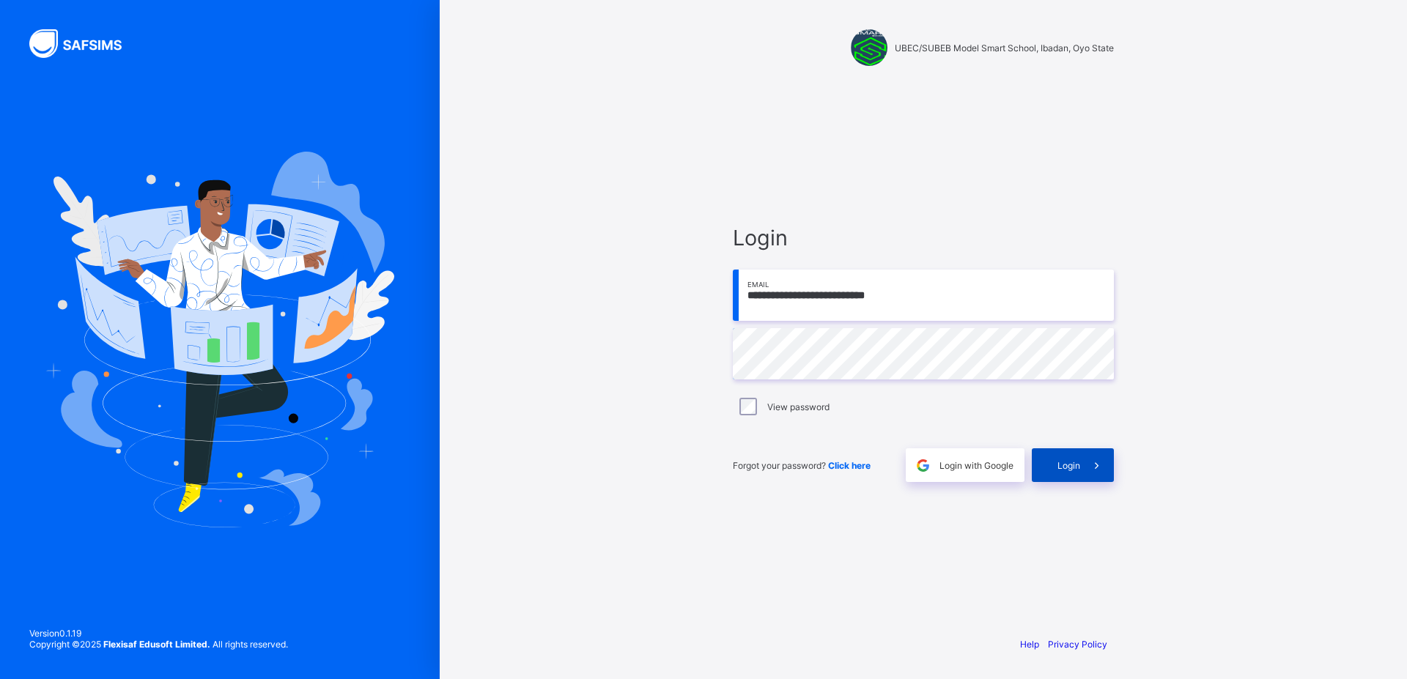
click at [1064, 465] on span "Login" at bounding box center [1069, 465] width 23 height 11
click at [1070, 462] on span "Login" at bounding box center [1069, 465] width 23 height 11
click at [870, 467] on span "Click here" at bounding box center [849, 465] width 43 height 11
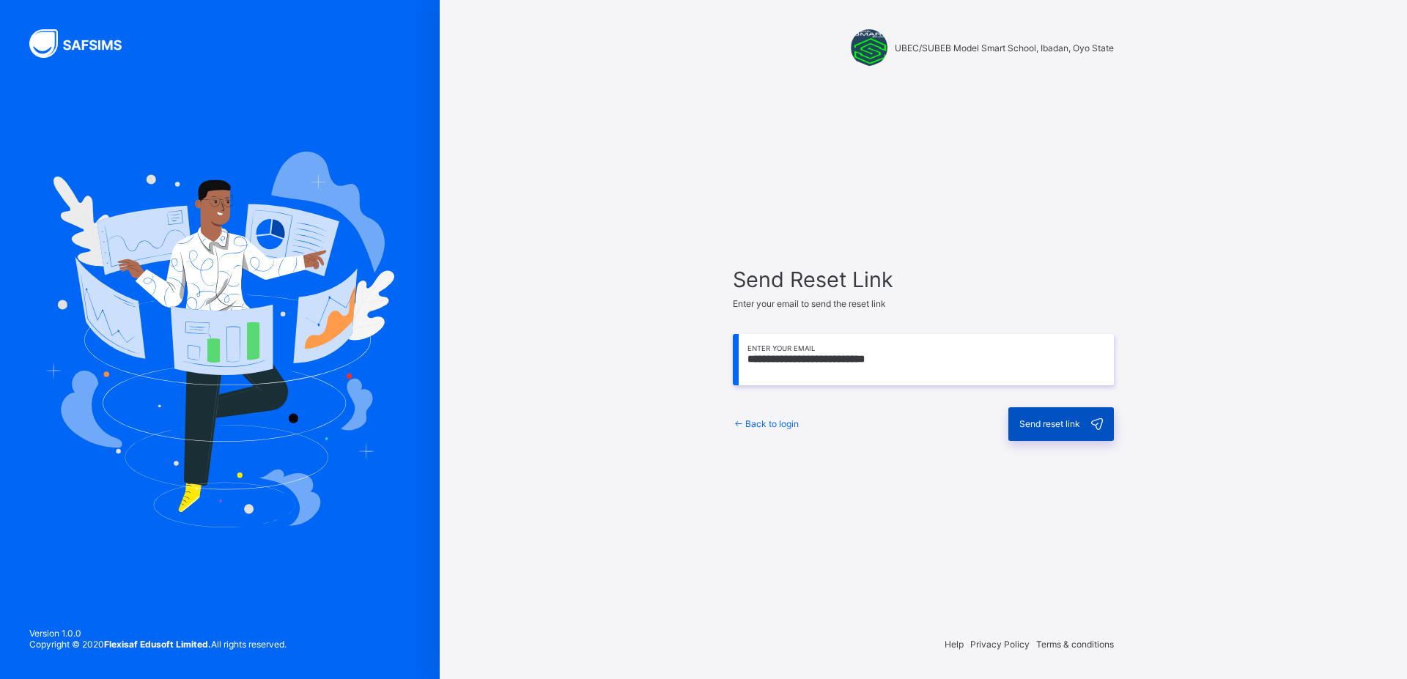
type input "**********"
click at [1045, 424] on span "Send reset link" at bounding box center [1050, 424] width 61 height 11
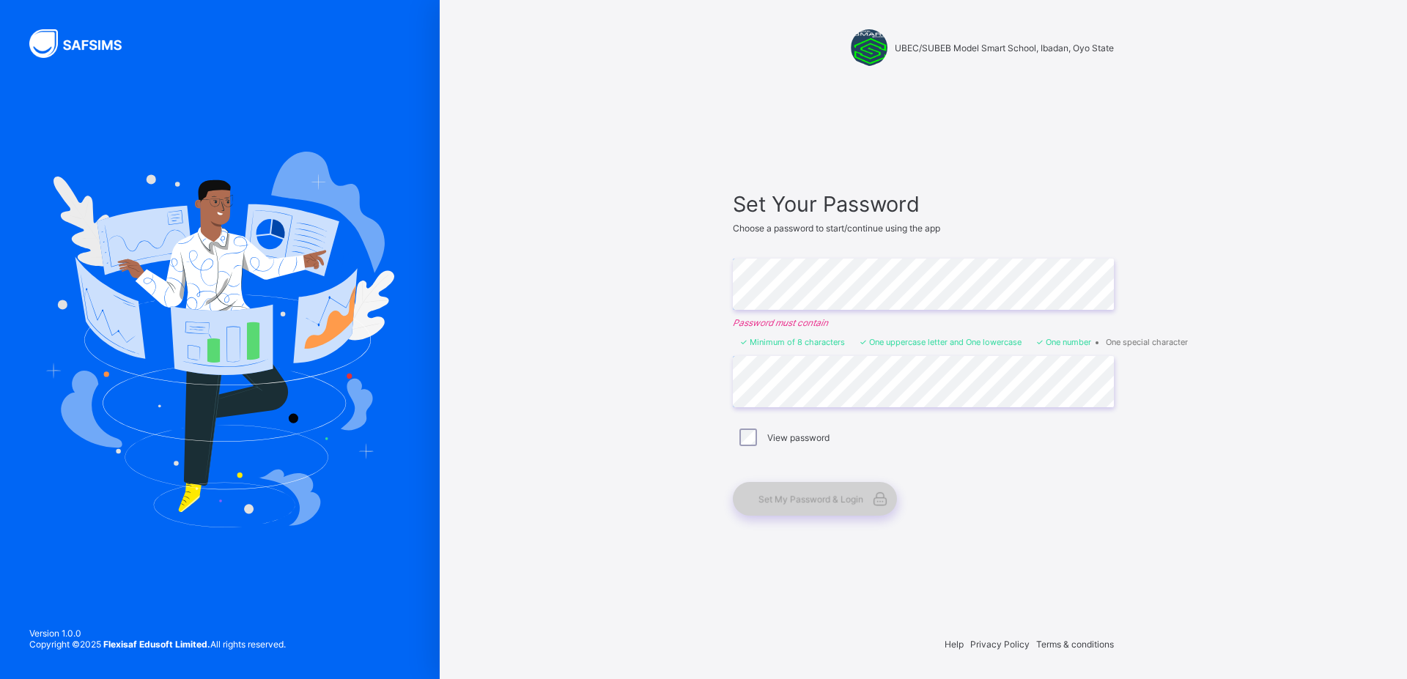
click at [838, 495] on span "Set My Password & Login" at bounding box center [811, 499] width 105 height 11
click at [839, 496] on span "Set My Password & Login" at bounding box center [811, 499] width 105 height 11
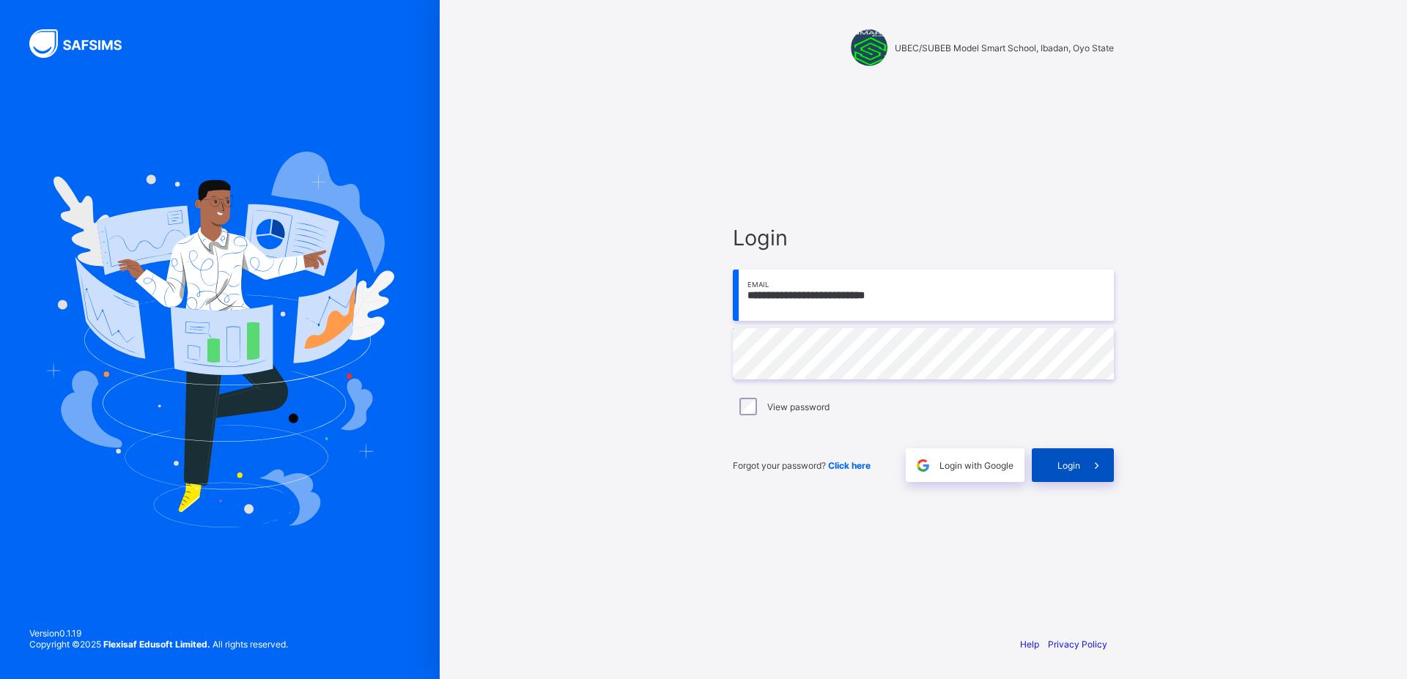
click at [1066, 466] on span "Login" at bounding box center [1069, 465] width 23 height 11
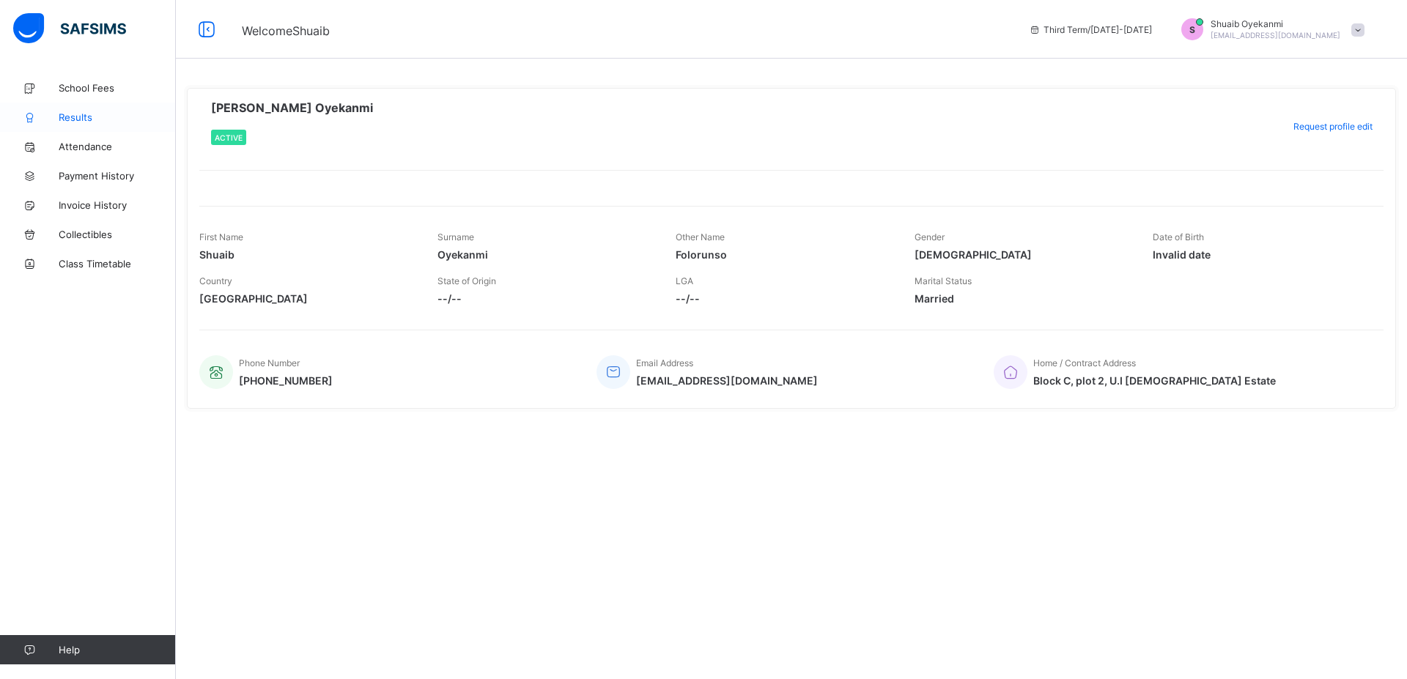
click at [87, 117] on span "Results" at bounding box center [117, 117] width 117 height 12
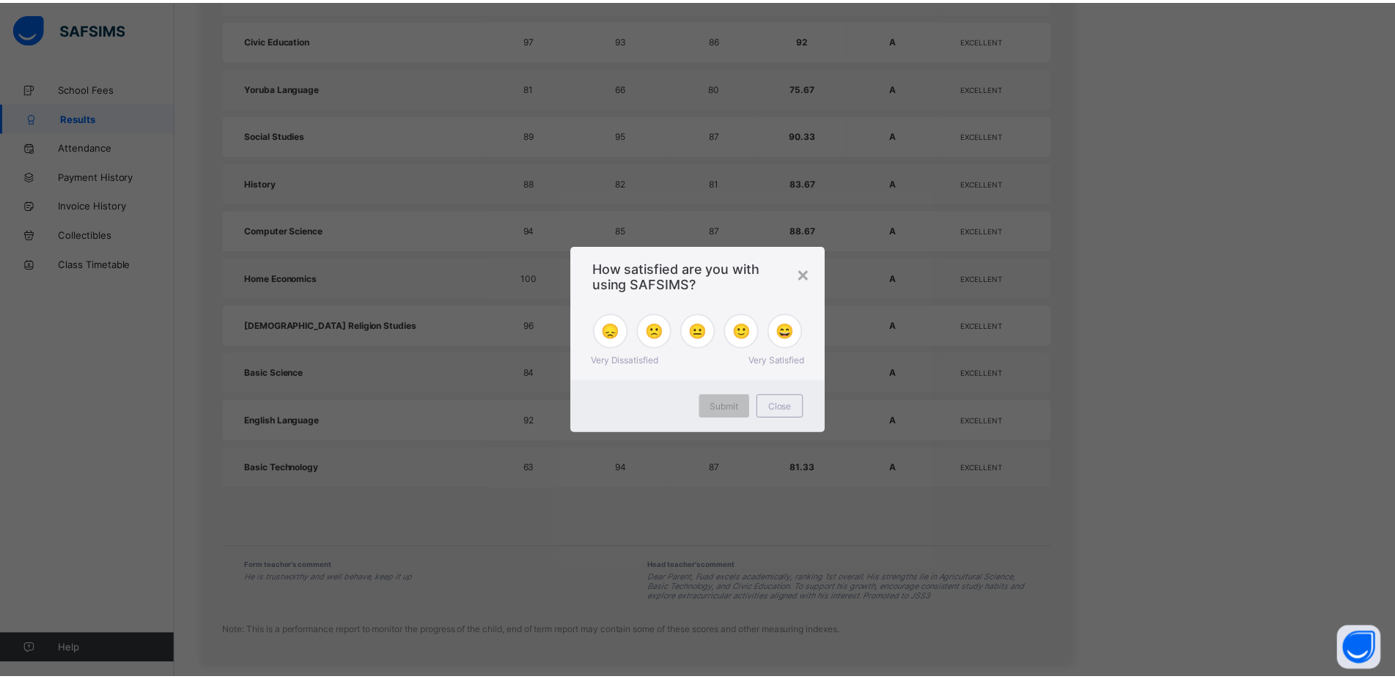
scroll to position [969, 0]
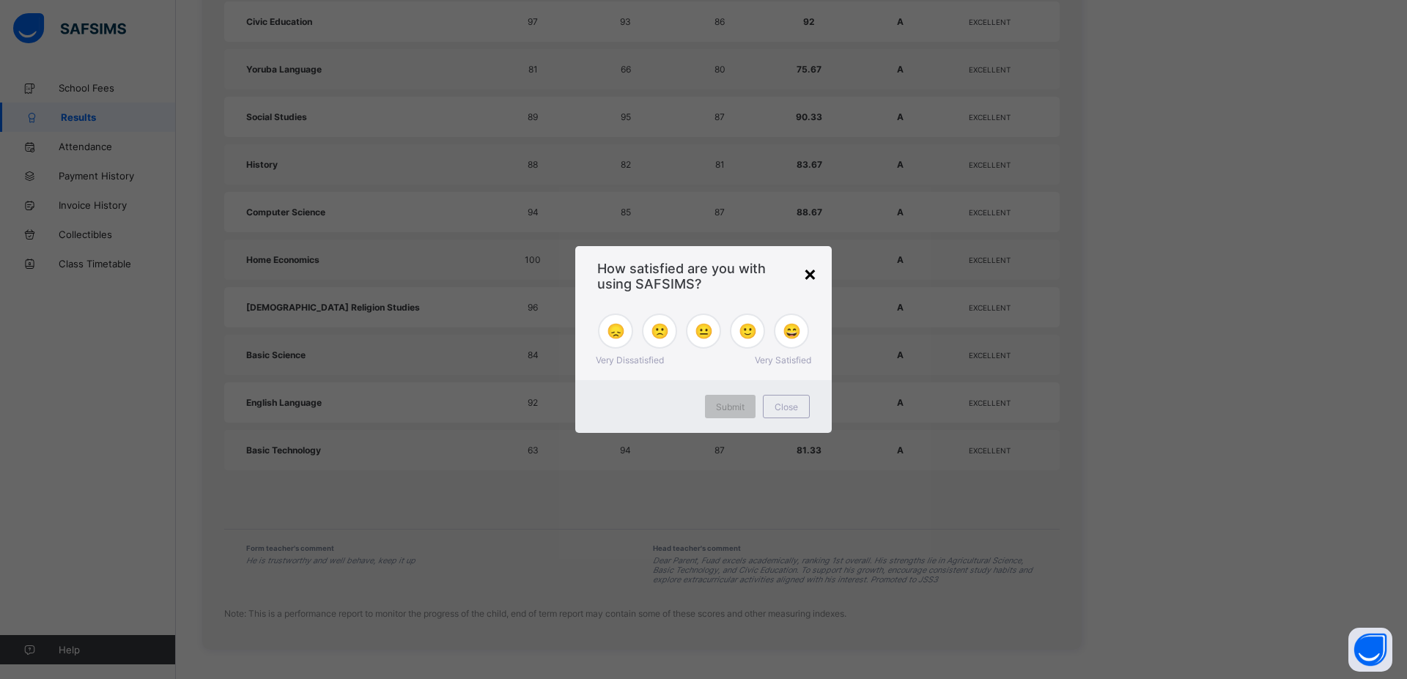
click at [813, 276] on div "×" at bounding box center [810, 273] width 14 height 25
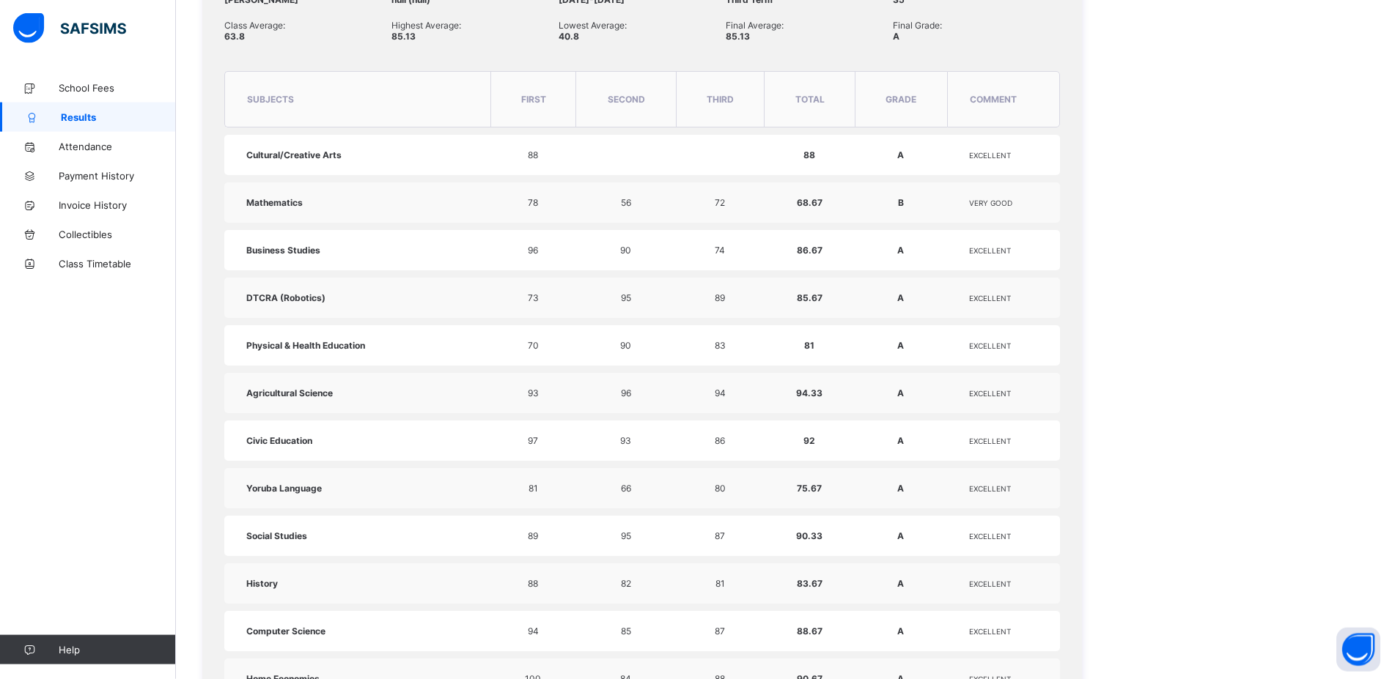
scroll to position [72, 0]
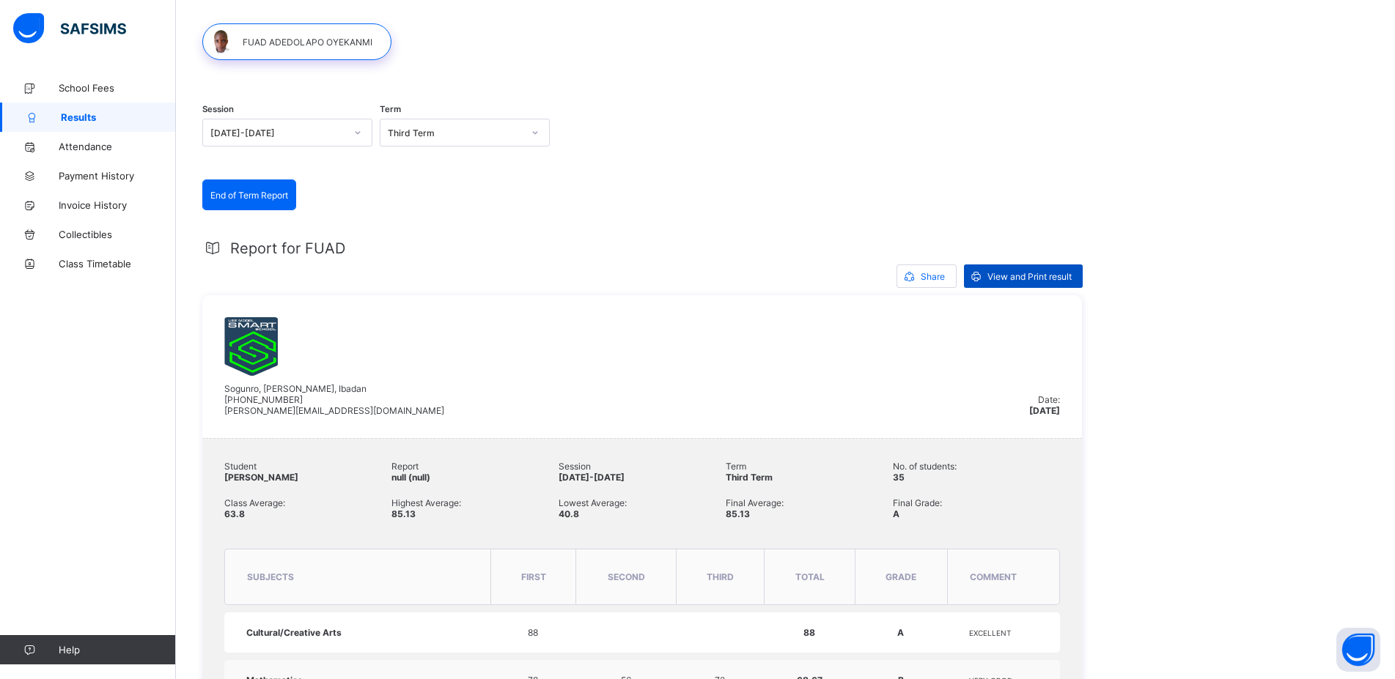
click at [1023, 271] on span "View and Print result" at bounding box center [1029, 276] width 84 height 11
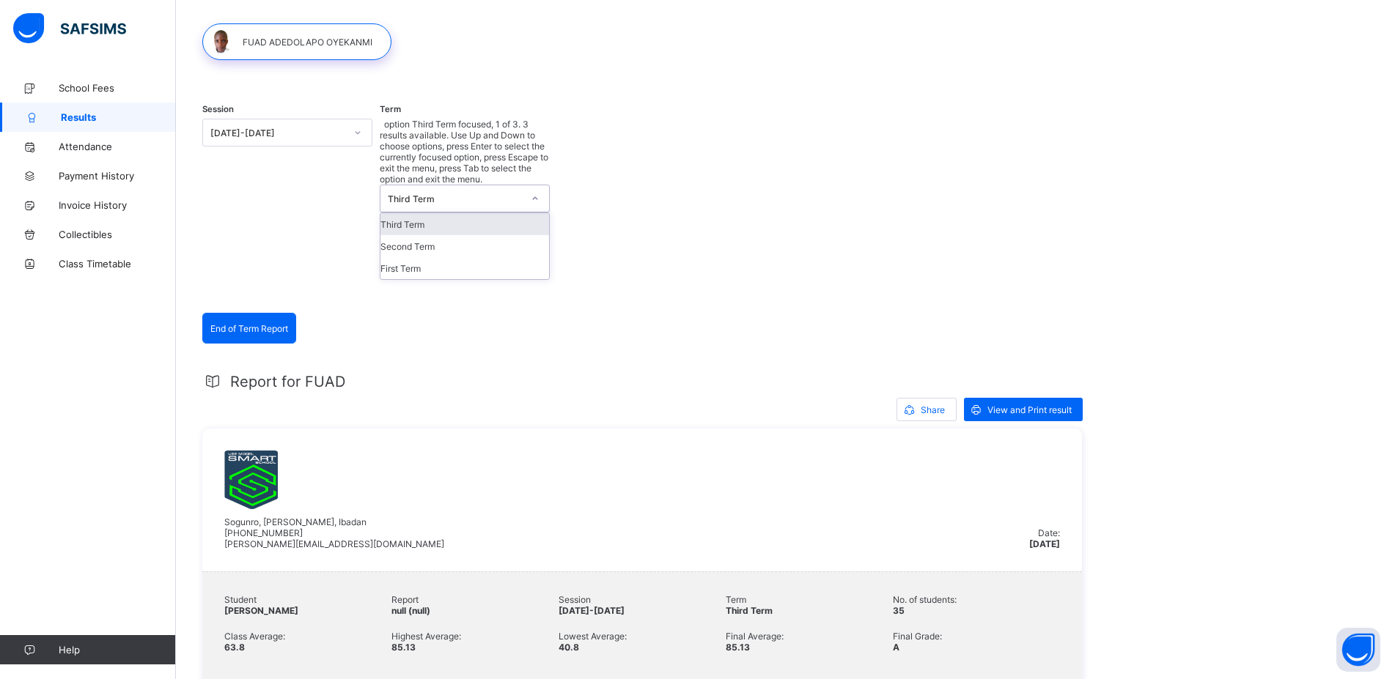
click at [536, 191] on icon at bounding box center [535, 198] width 9 height 15
click at [441, 235] on div "Second Term" at bounding box center [464, 246] width 169 height 22
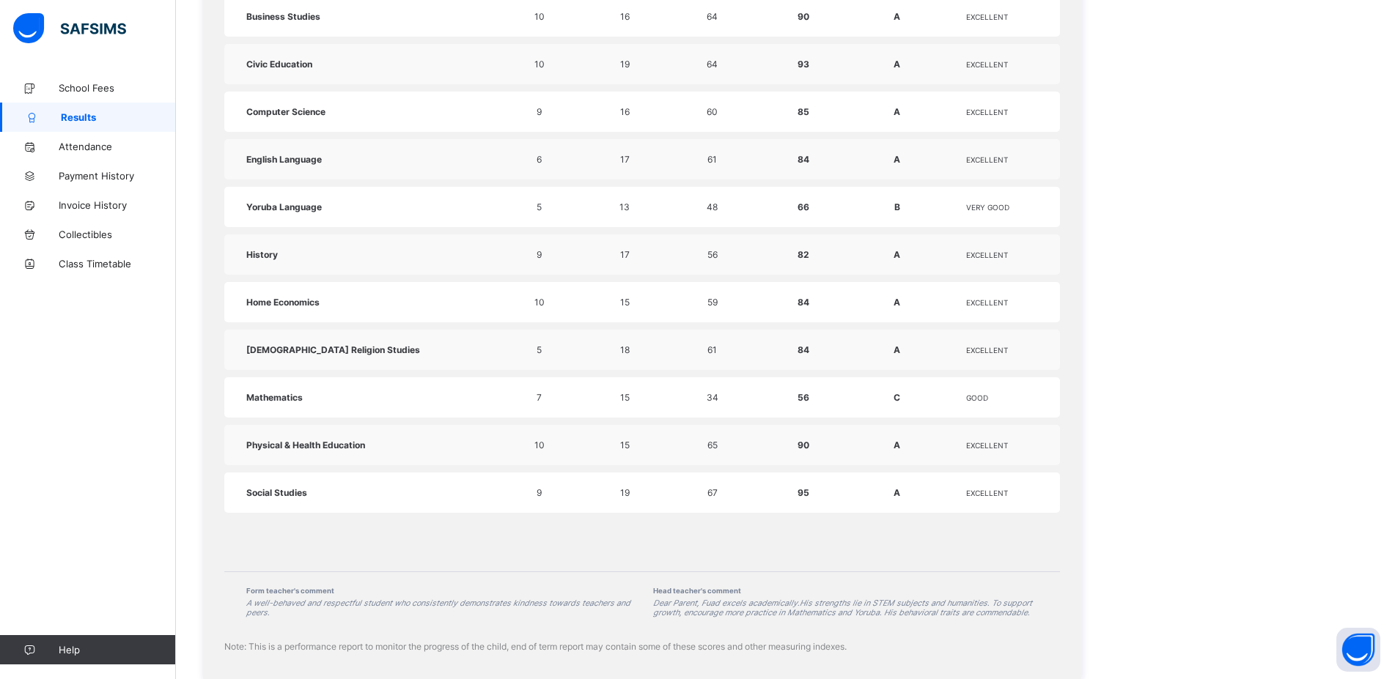
scroll to position [0, 0]
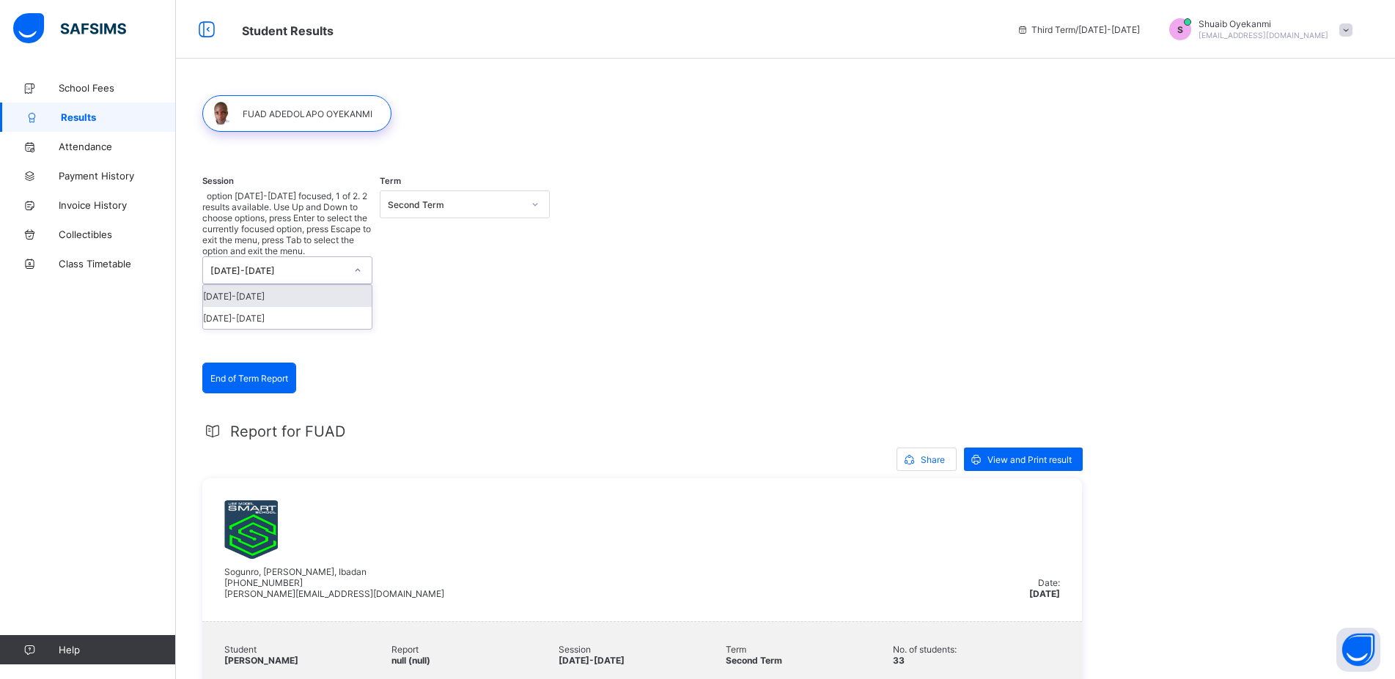
click at [356, 263] on icon at bounding box center [357, 270] width 9 height 15
click at [303, 307] on div "2023-2024" at bounding box center [287, 318] width 169 height 22
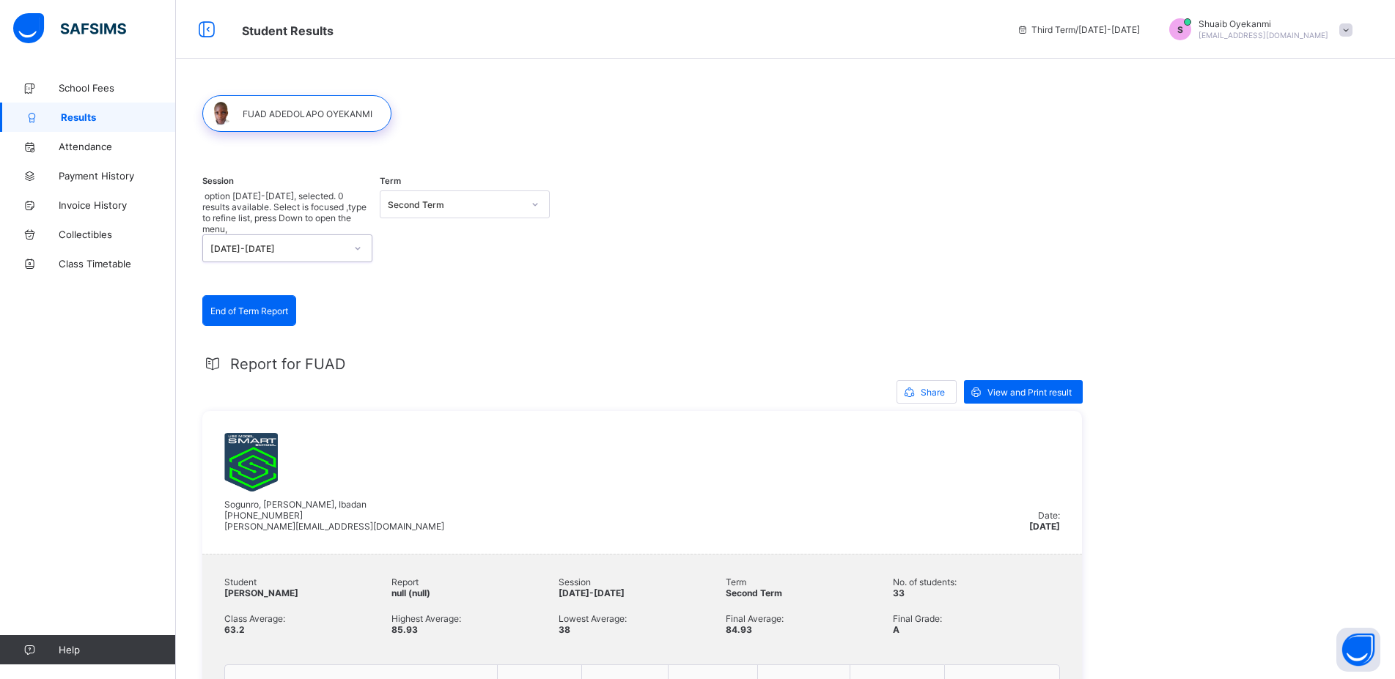
click at [534, 203] on icon at bounding box center [535, 204] width 9 height 15
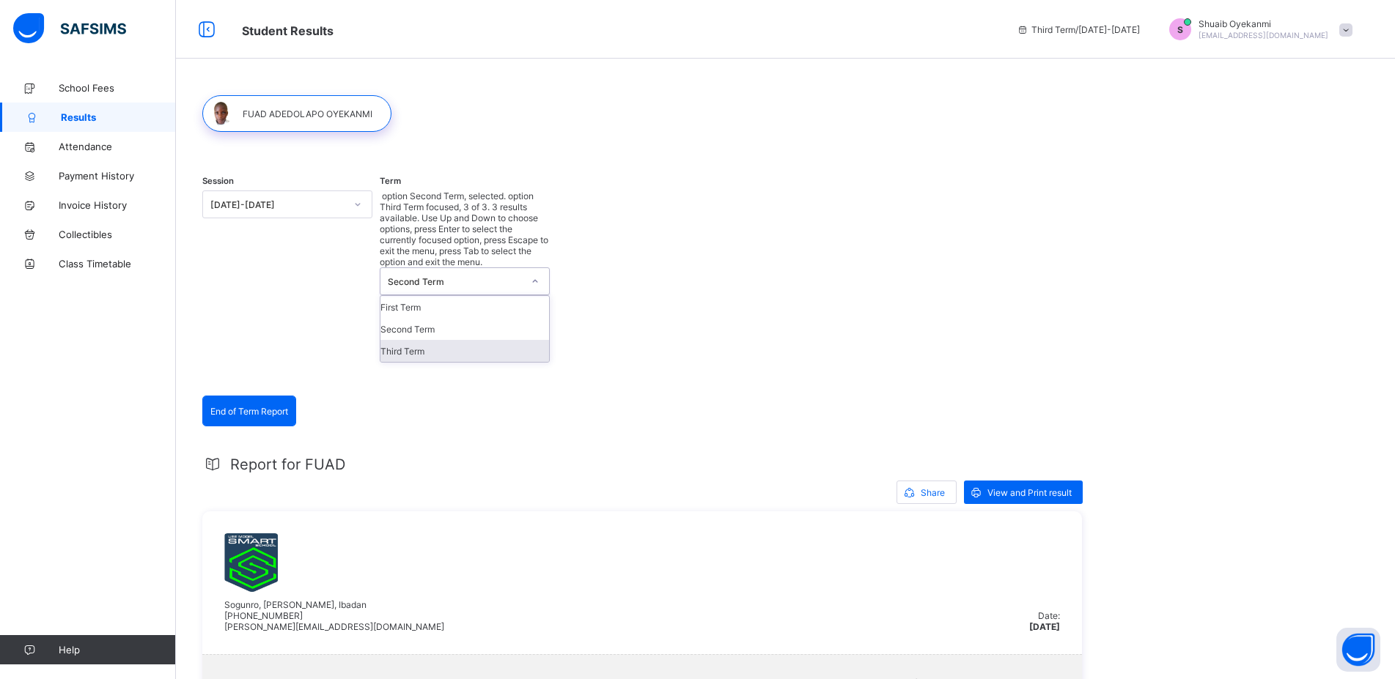
click at [442, 340] on div "Third Term" at bounding box center [464, 351] width 169 height 22
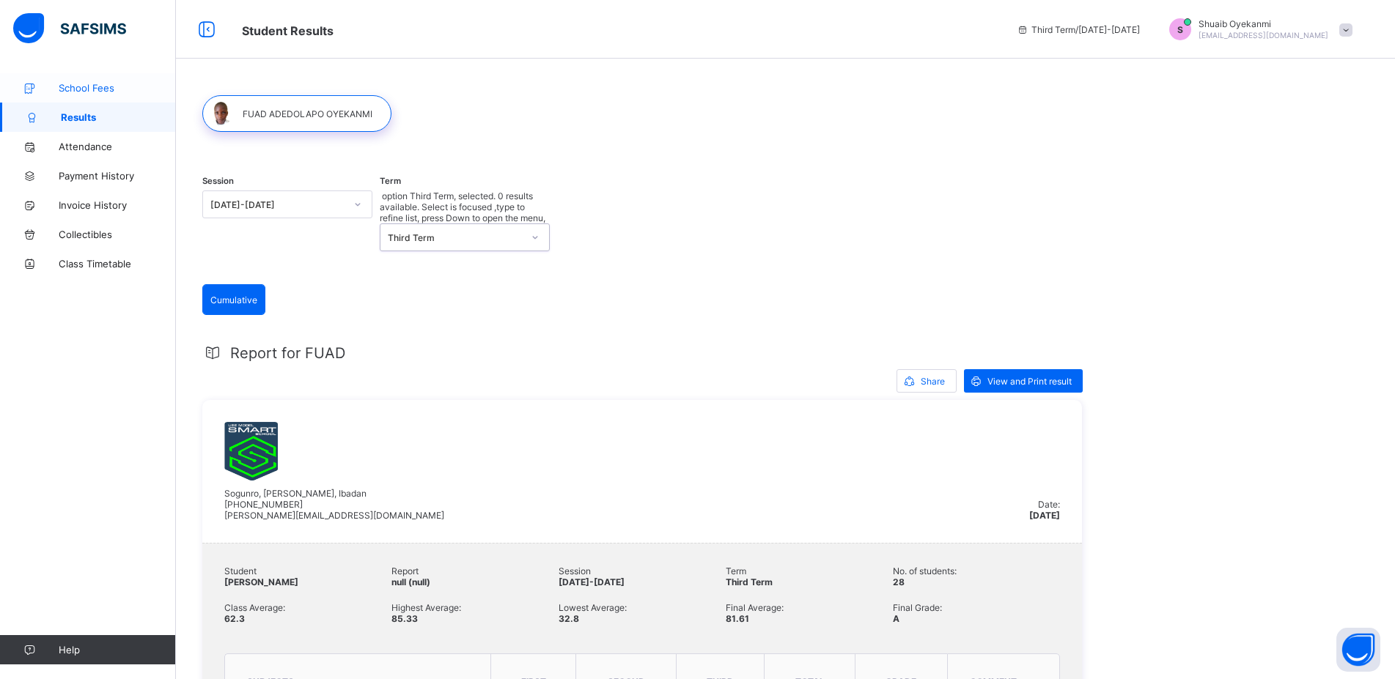
click at [56, 89] on icon at bounding box center [29, 88] width 59 height 11
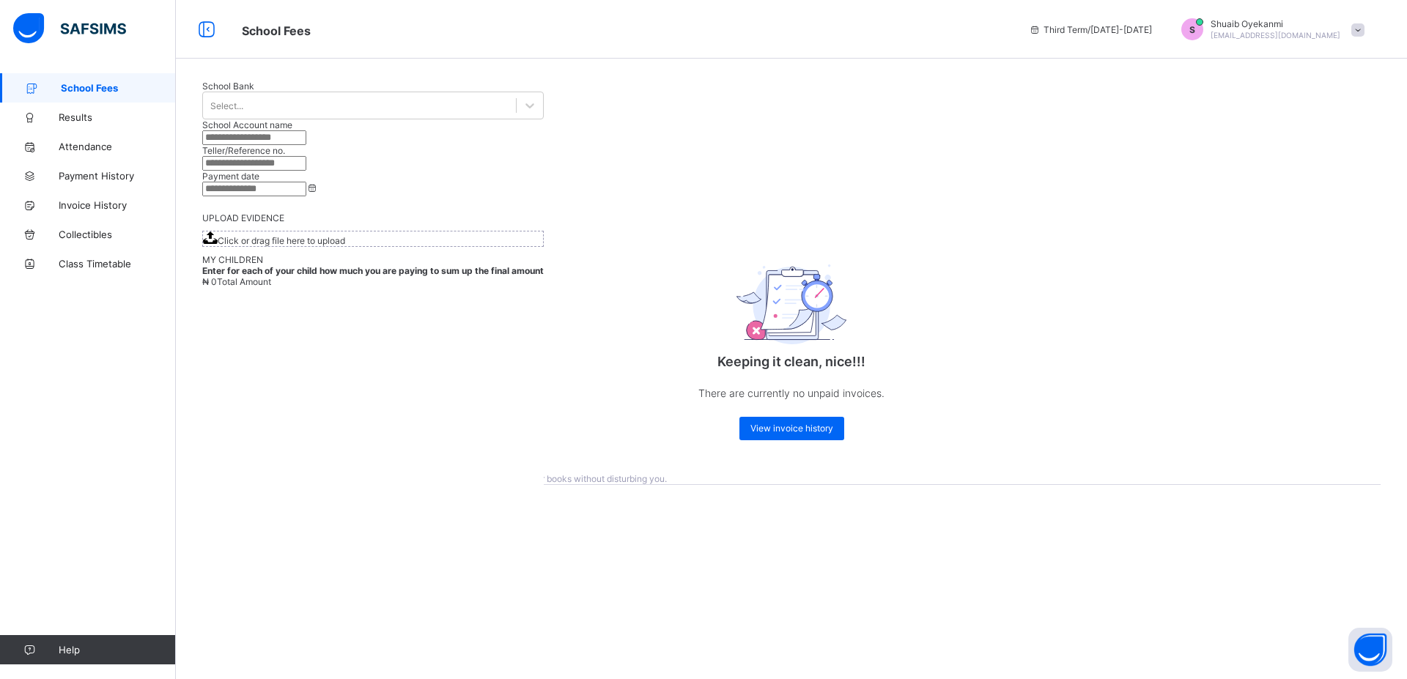
click at [1357, 28] on span at bounding box center [1358, 29] width 13 height 13
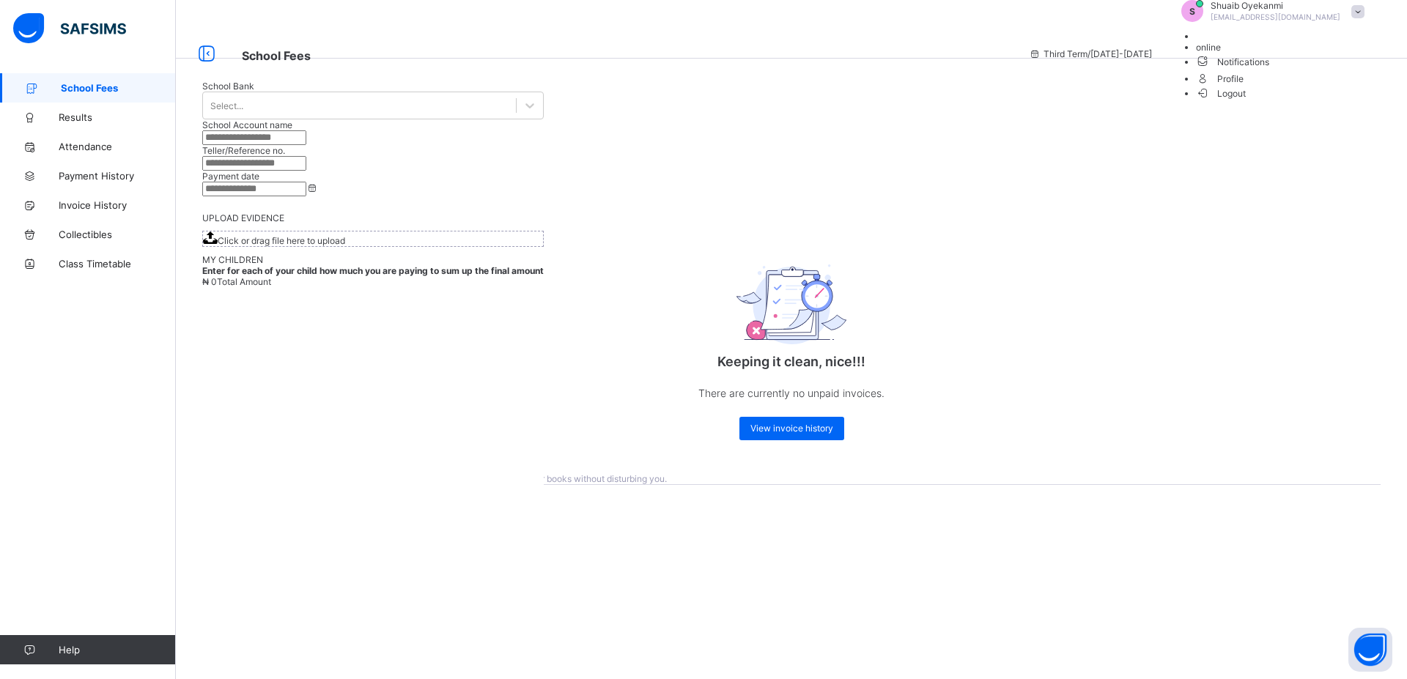
click at [1247, 101] on span "Logout" at bounding box center [1221, 93] width 51 height 15
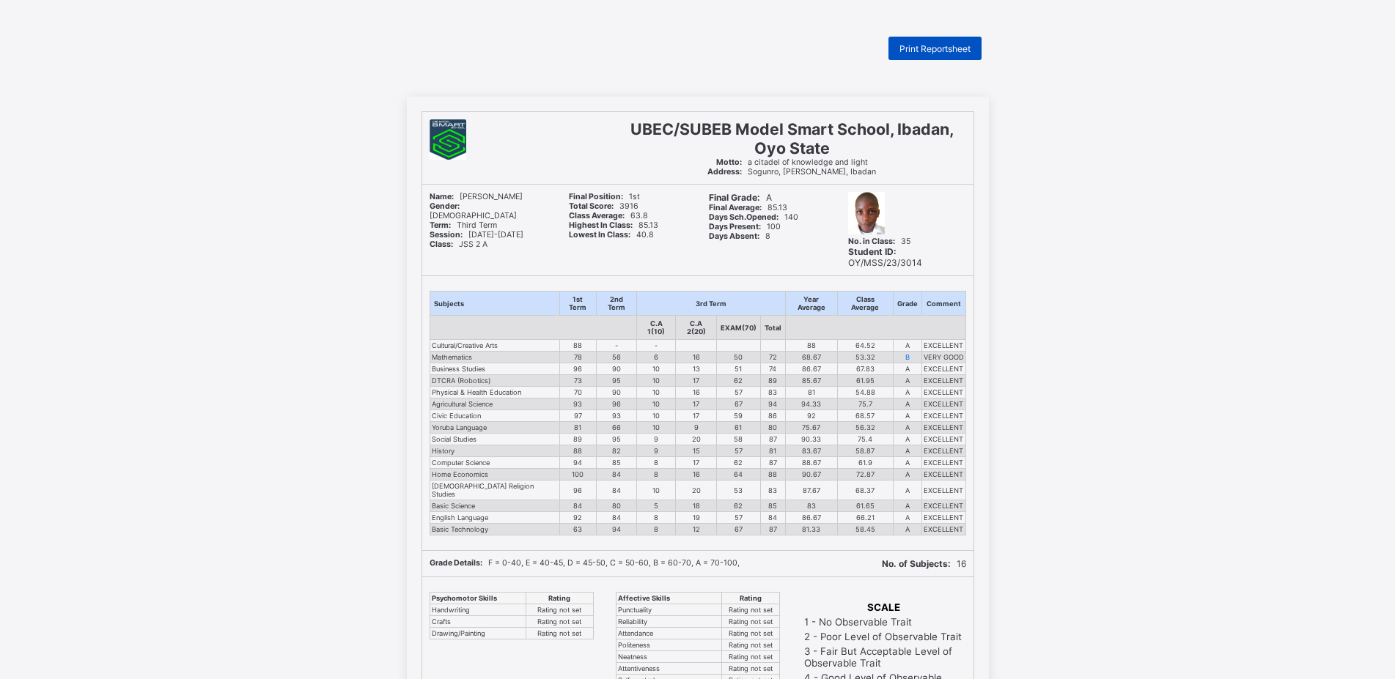
click at [951, 49] on span "Print Reportsheet" at bounding box center [934, 48] width 71 height 11
